Goal: Task Accomplishment & Management: Use online tool/utility

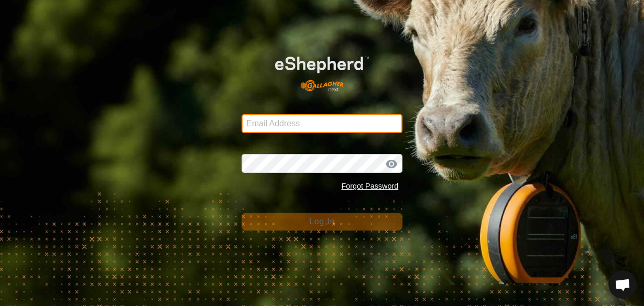
type input "[EMAIL_ADDRESS][DOMAIN_NAME]"
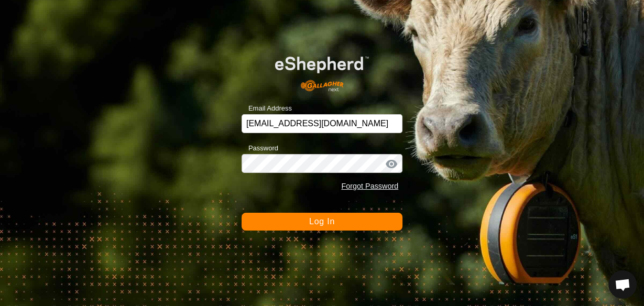
click at [319, 222] on span "Log In" at bounding box center [322, 221] width 26 height 9
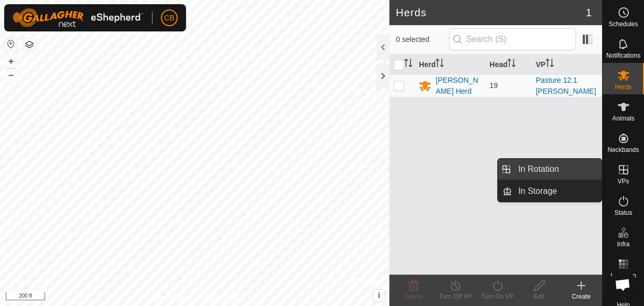
click at [559, 175] on link "In Rotation" at bounding box center [557, 169] width 90 height 21
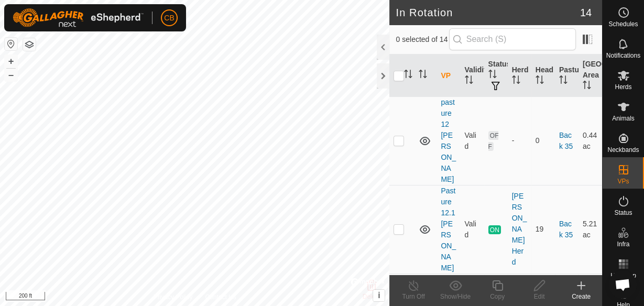
scroll to position [134, 0]
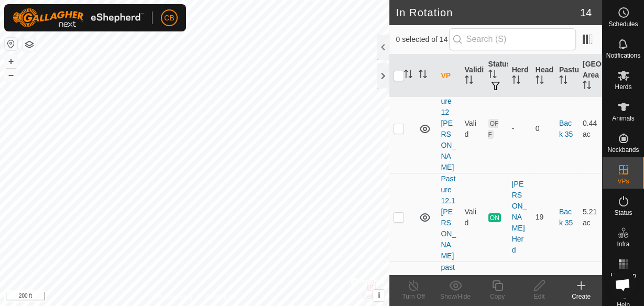
click at [397, 301] on p-checkbox at bounding box center [399, 305] width 10 height 8
checkbox input "true"
click at [398, 124] on p-checkbox at bounding box center [399, 128] width 10 height 8
checkbox input "true"
click at [399, 301] on p-checkbox at bounding box center [399, 305] width 10 height 8
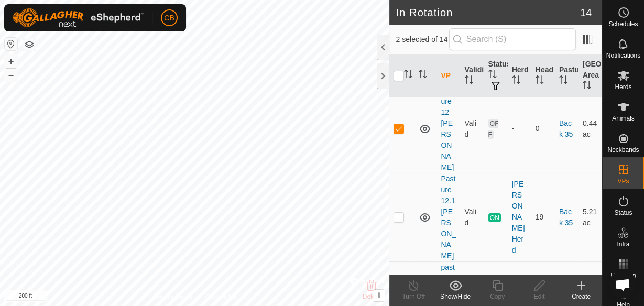
checkbox input "false"
click at [620, 106] on icon at bounding box center [624, 107] width 12 height 8
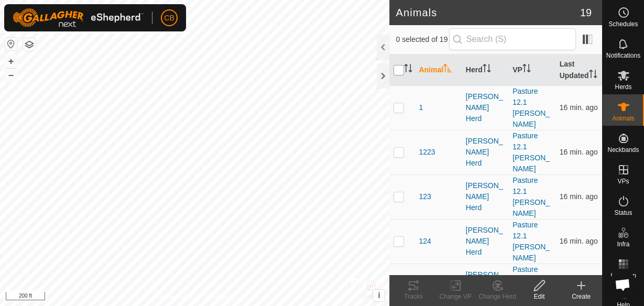
click at [398, 75] on input "checkbox" at bounding box center [399, 70] width 10 height 10
checkbox input "true"
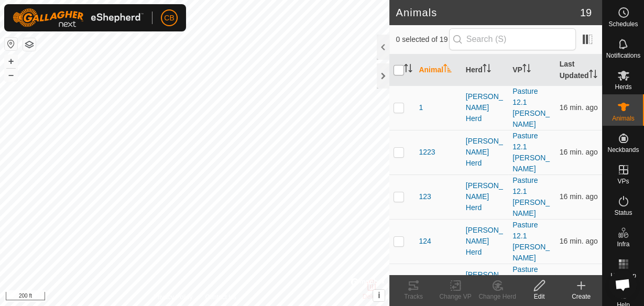
checkbox input "true"
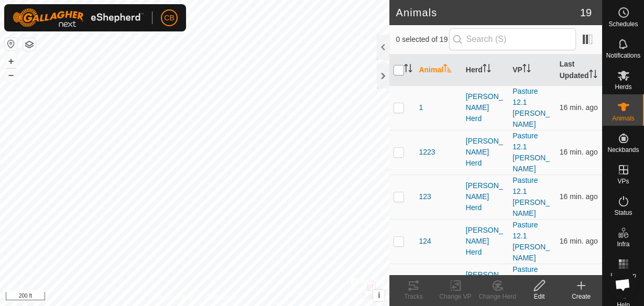
checkbox input "true"
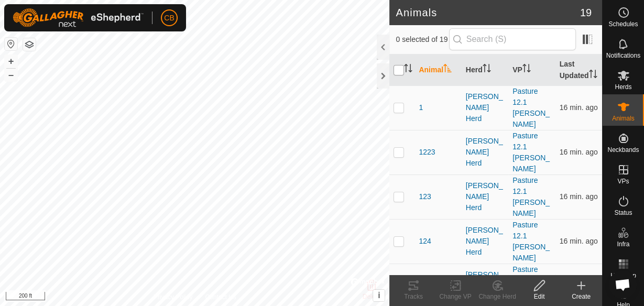
checkbox input "true"
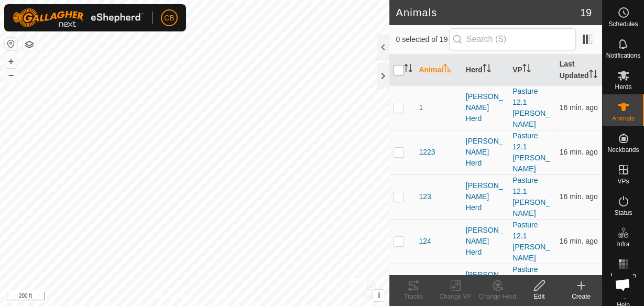
checkbox input "true"
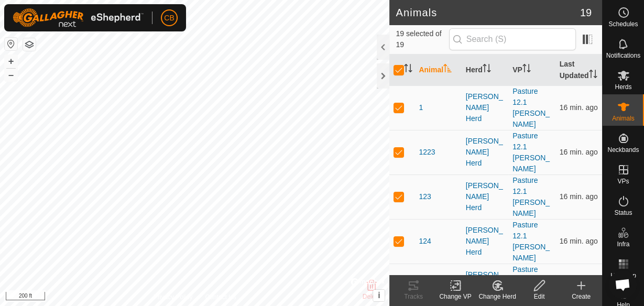
click at [456, 285] on icon at bounding box center [455, 285] width 13 height 13
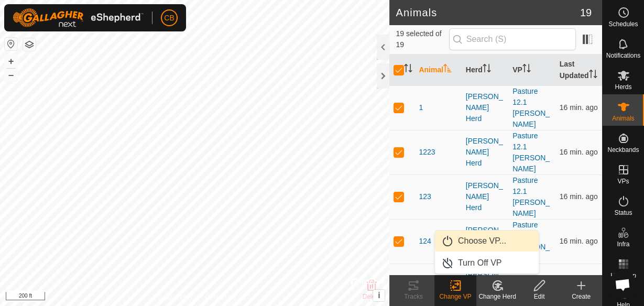
click at [462, 237] on link "Choose VP..." at bounding box center [487, 241] width 104 height 21
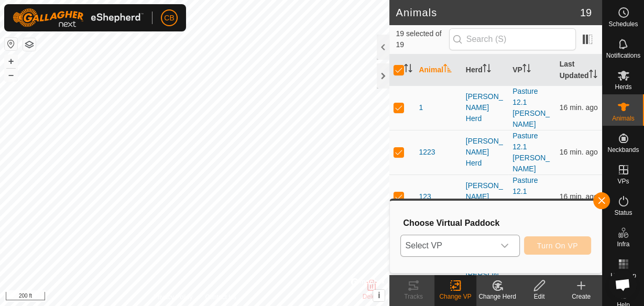
click at [508, 247] on icon "dropdown trigger" at bounding box center [505, 246] width 8 height 8
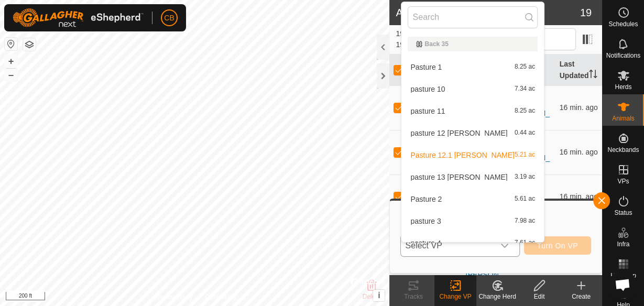
scroll to position [11, 0]
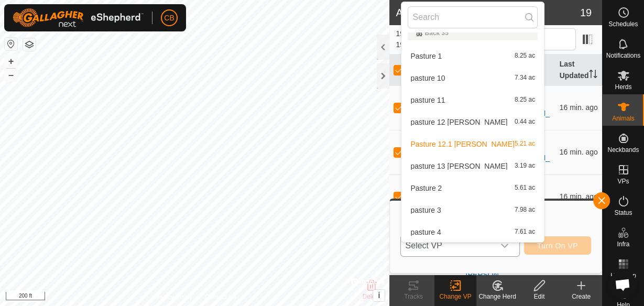
click at [454, 121] on li "pasture 12 [PERSON_NAME] 0.44 ac" at bounding box center [473, 122] width 143 height 21
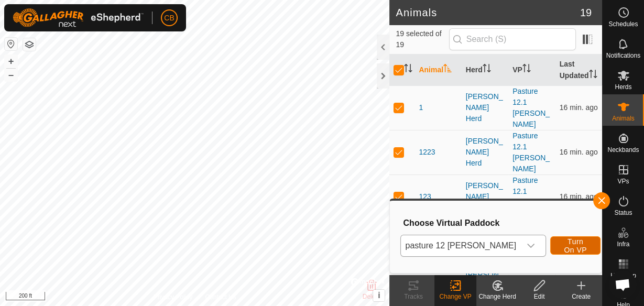
click at [550, 241] on button "Turn On VP" at bounding box center [575, 245] width 50 height 18
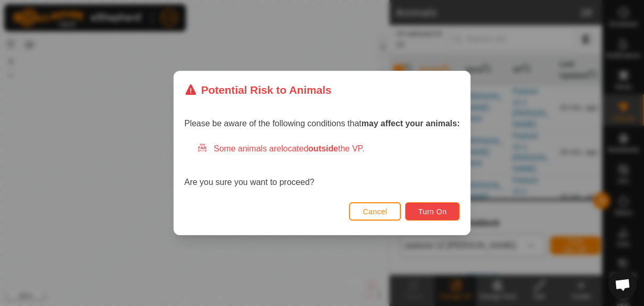
click at [446, 209] on span "Turn On" at bounding box center [432, 212] width 28 height 8
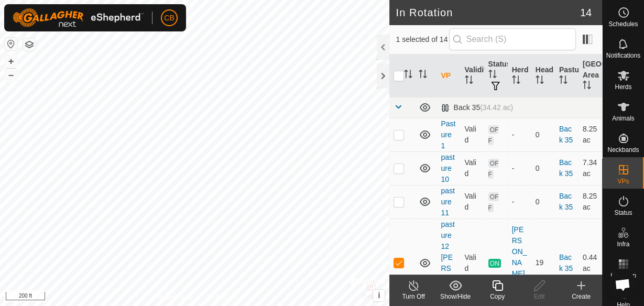
drag, startPoint x: 211, startPoint y: 125, endPoint x: 622, endPoint y: 113, distance: 410.7
click at [622, 113] on icon at bounding box center [624, 107] width 13 height 13
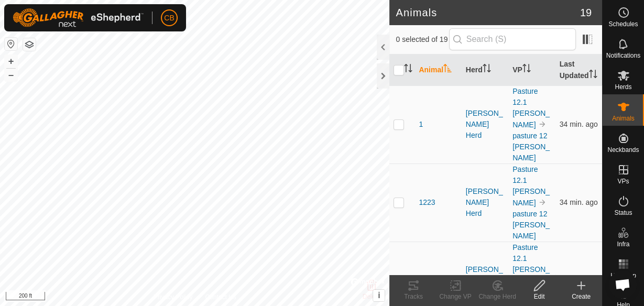
click at [622, 113] on icon at bounding box center [624, 107] width 13 height 13
